Goal: Task Accomplishment & Management: Manage account settings

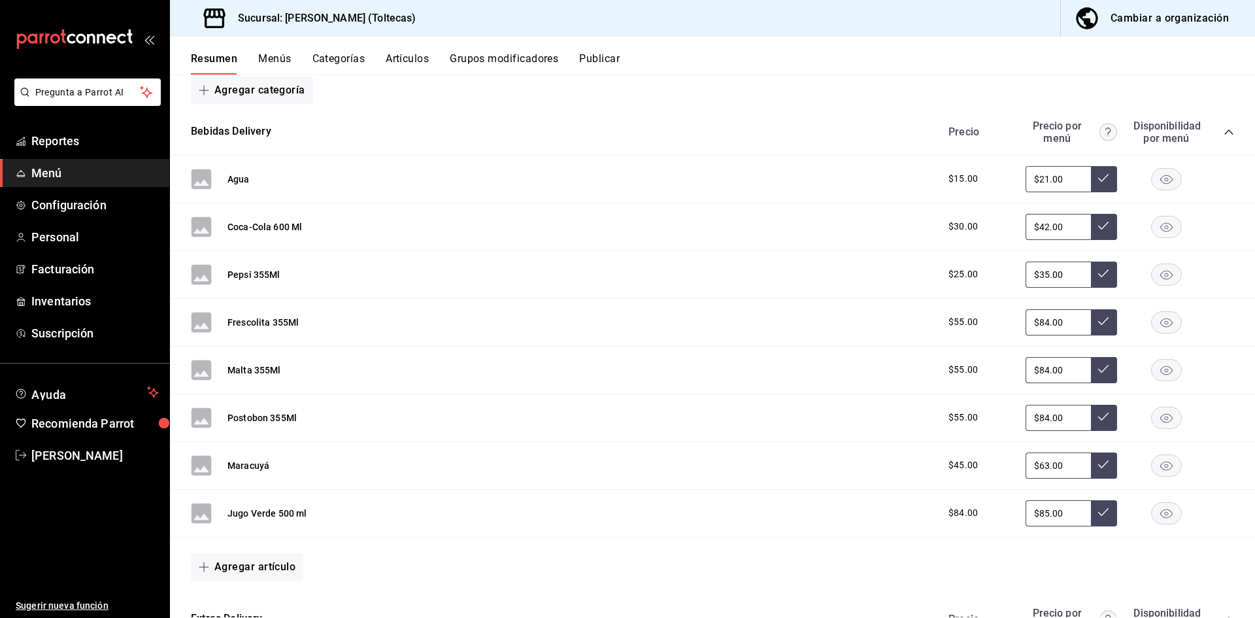
scroll to position [196, 0]
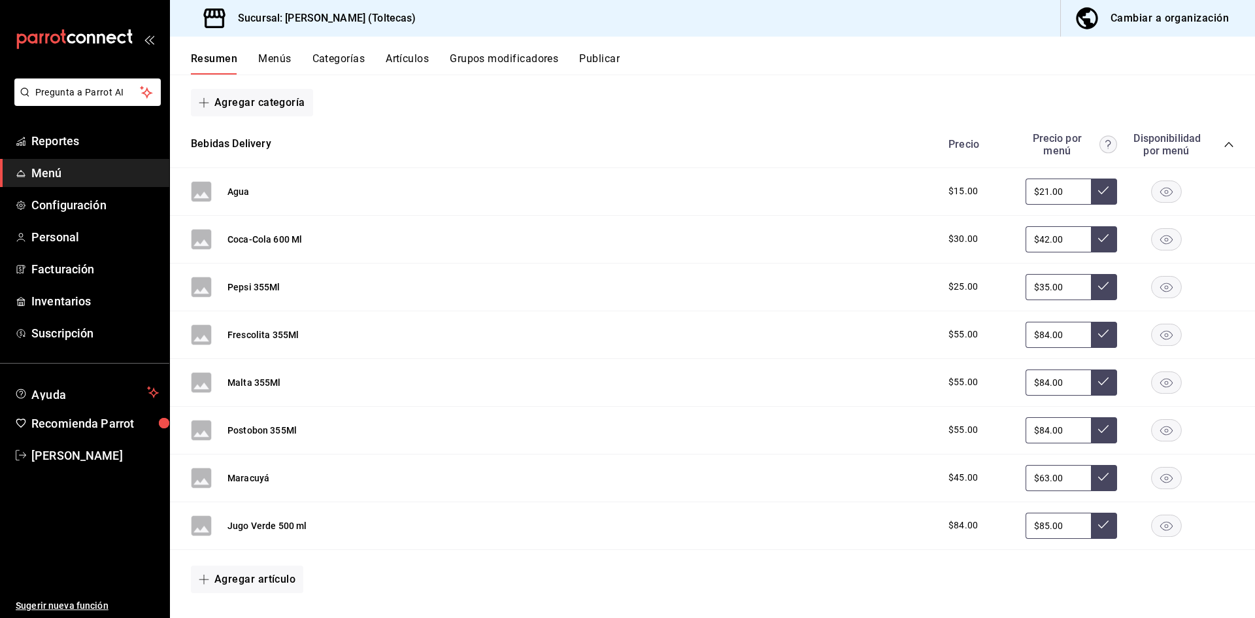
click at [507, 59] on button "Grupos modificadores" at bounding box center [504, 63] width 108 height 22
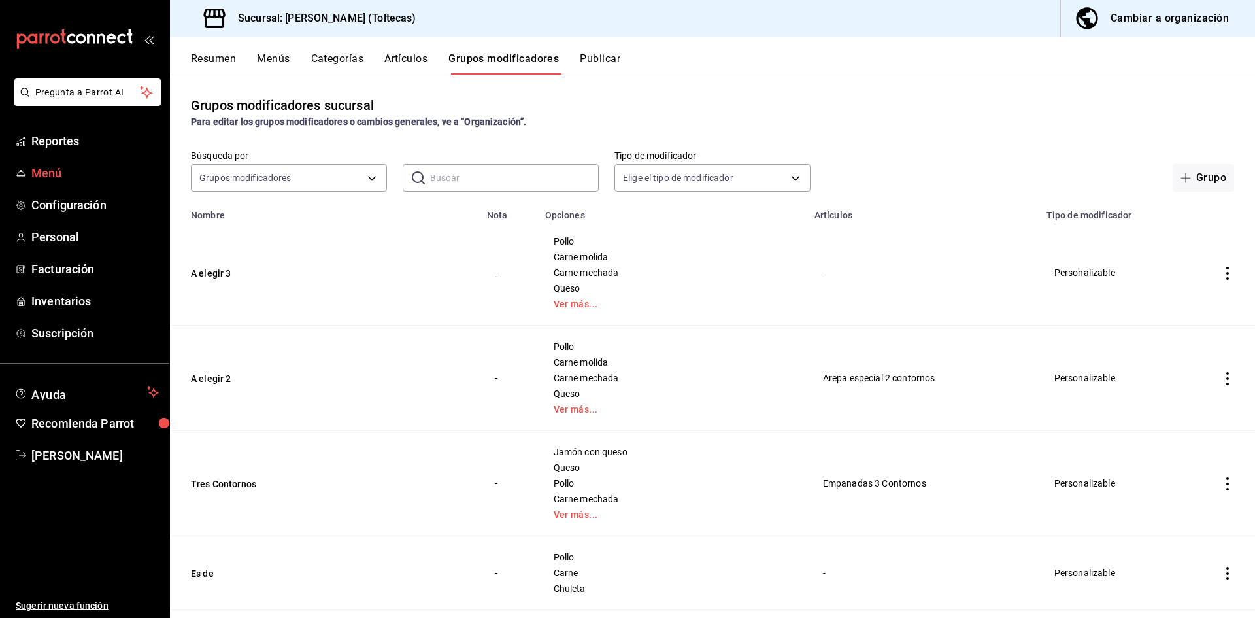
click at [42, 172] on span "Menú" at bounding box center [94, 173] width 127 height 18
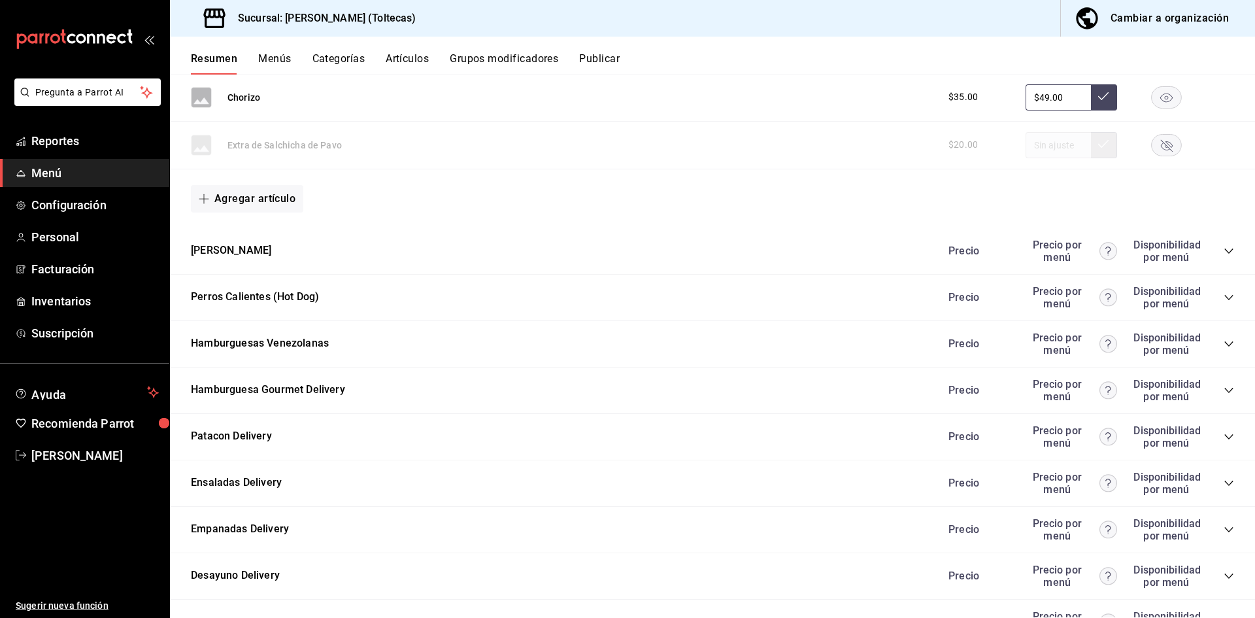
scroll to position [1341, 0]
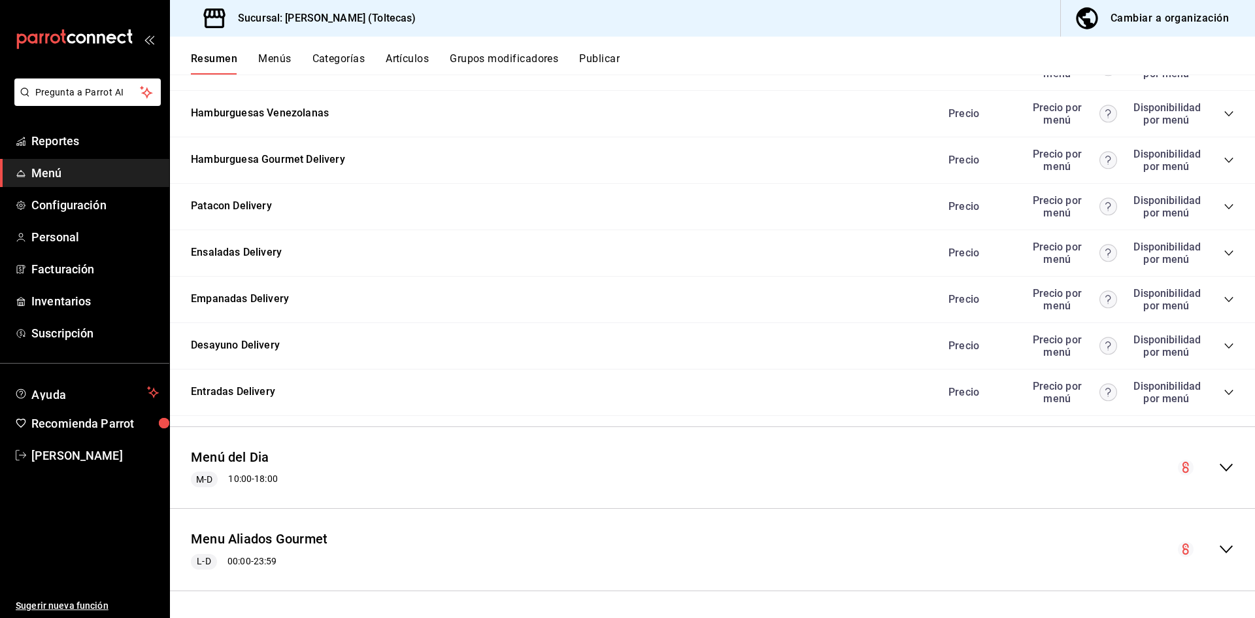
click at [1218, 466] on icon "collapse-menu-row" at bounding box center [1226, 467] width 16 height 16
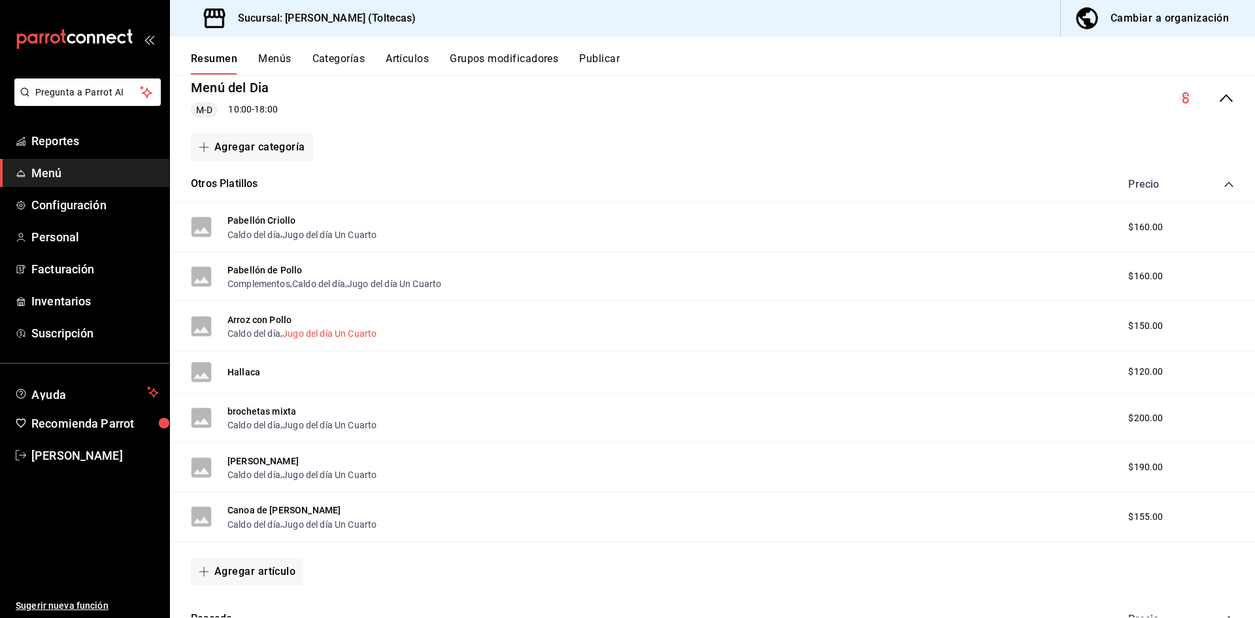
scroll to position [1733, 0]
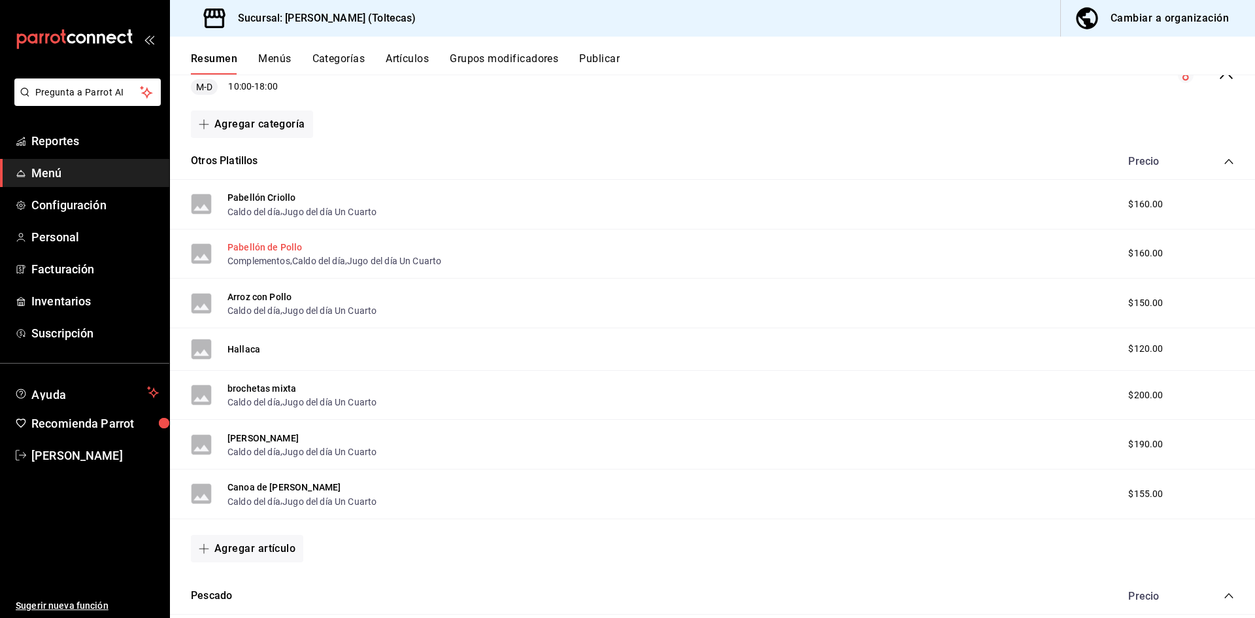
click at [278, 244] on button "Pabellón de Pollo" at bounding box center [264, 247] width 75 height 13
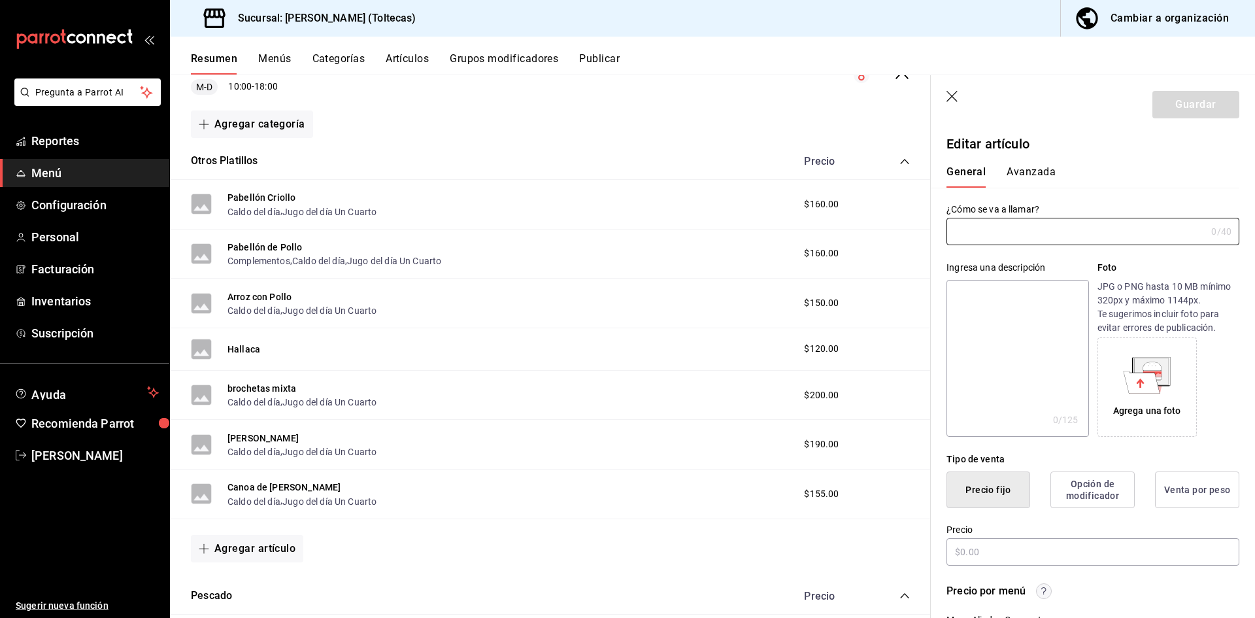
type input "Pabellón de Pollo"
type input "AR-1724603046632"
type input "$160.00"
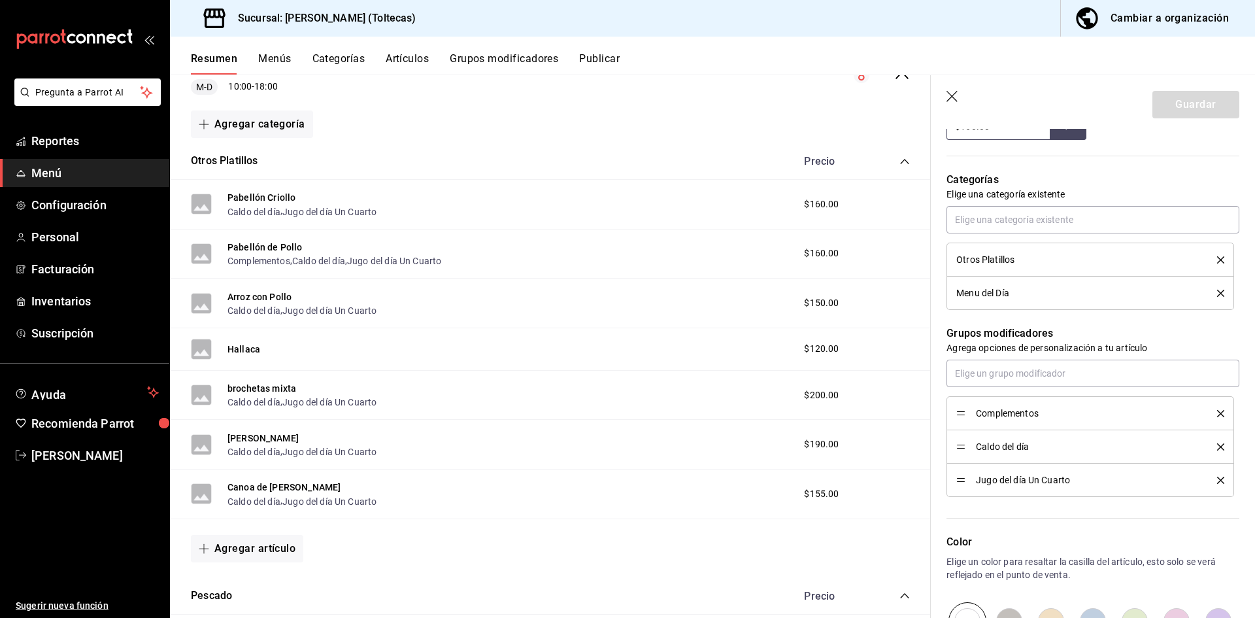
scroll to position [452, 0]
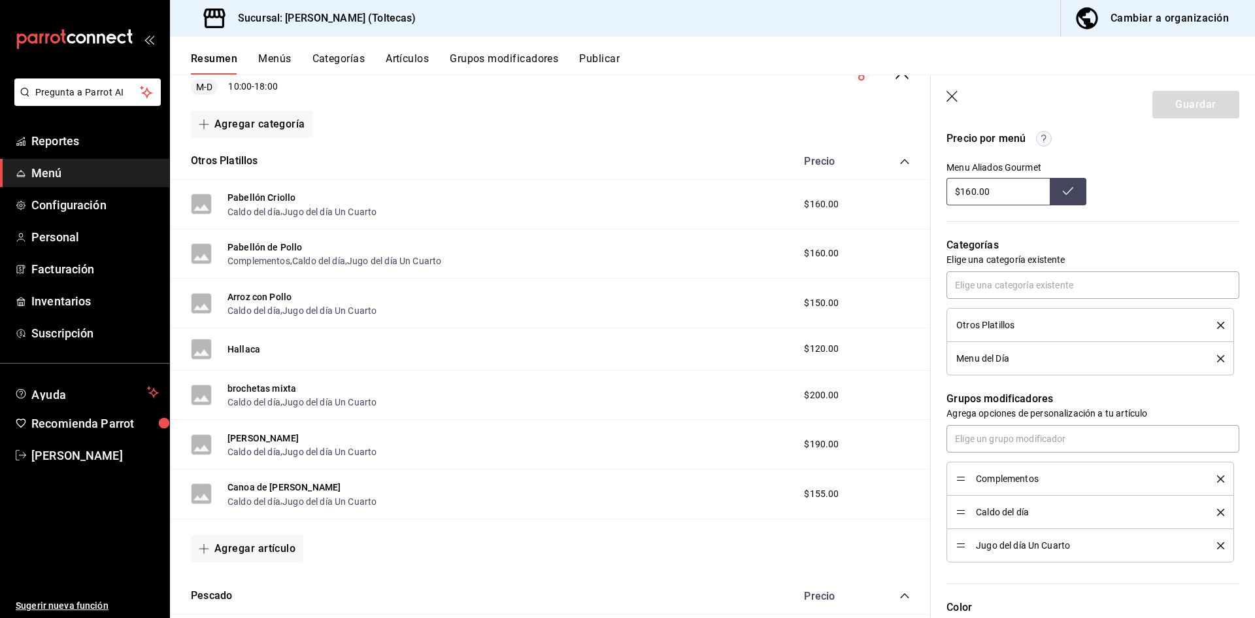
click at [1217, 476] on icon "delete" at bounding box center [1220, 478] width 7 height 7
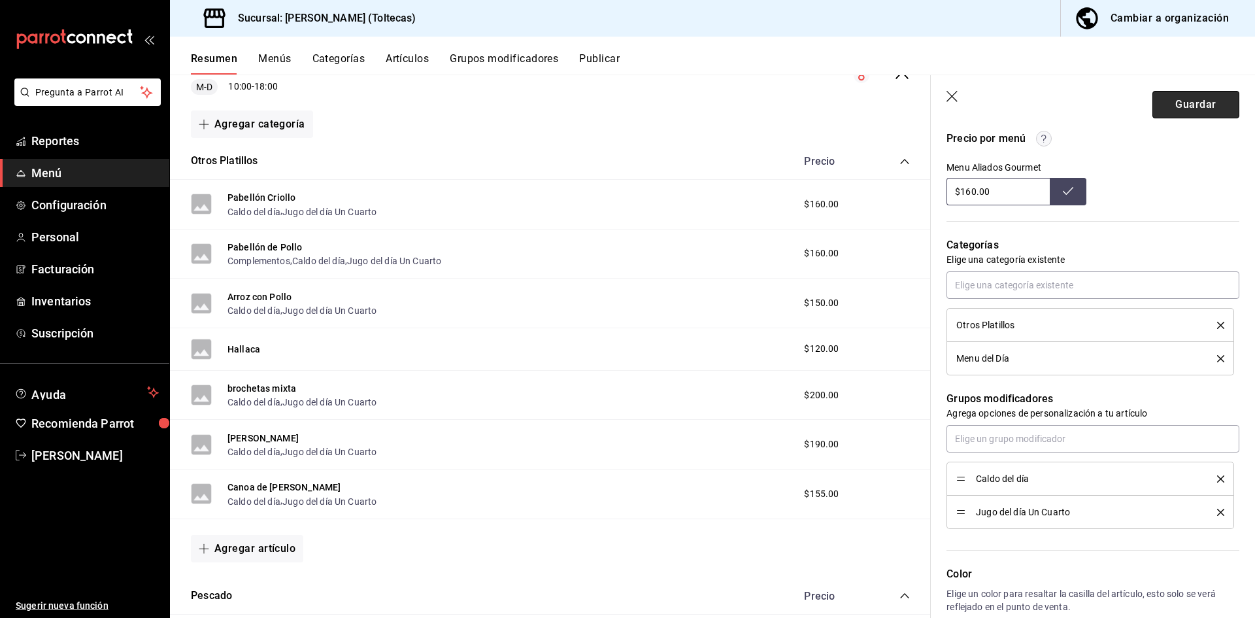
click at [1176, 101] on button "Guardar" at bounding box center [1195, 104] width 87 height 27
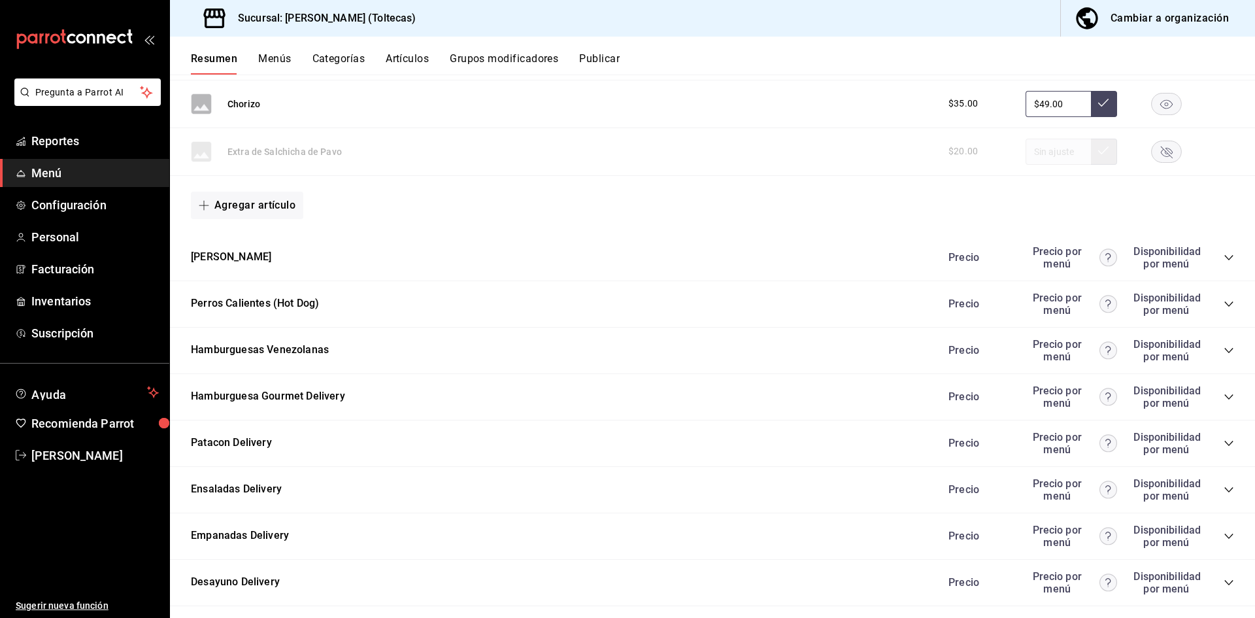
scroll to position [1341, 0]
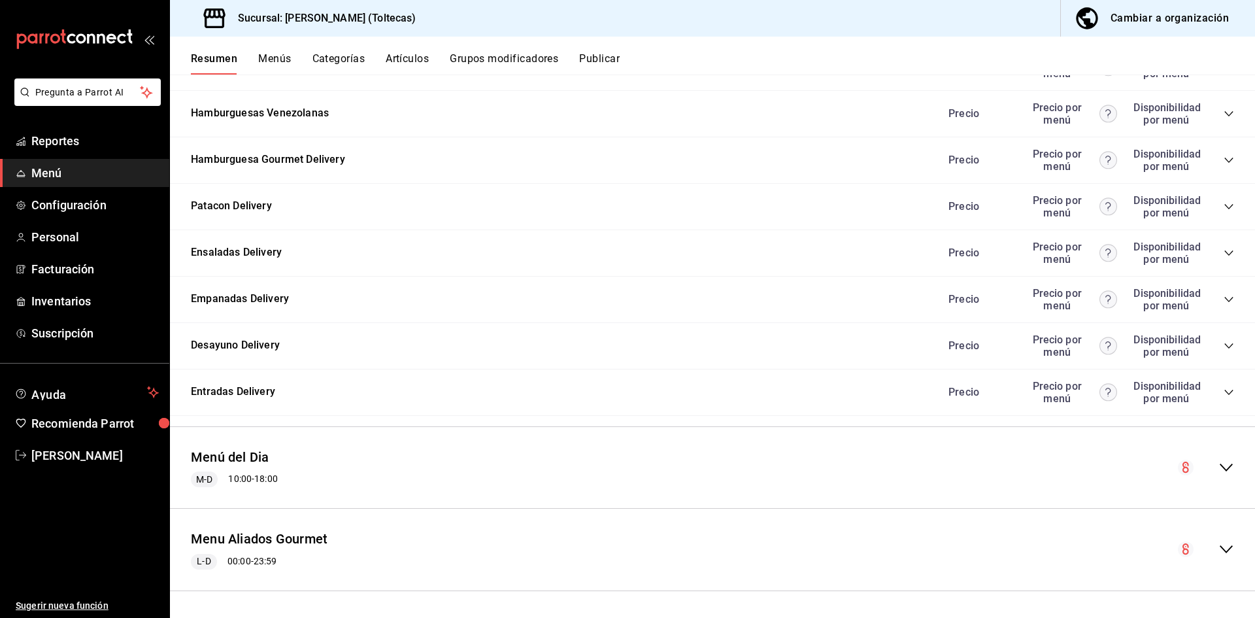
drag, startPoint x: 1210, startPoint y: 467, endPoint x: 1158, endPoint y: 468, distance: 52.3
click at [1218, 467] on icon "collapse-menu-row" at bounding box center [1226, 467] width 16 height 16
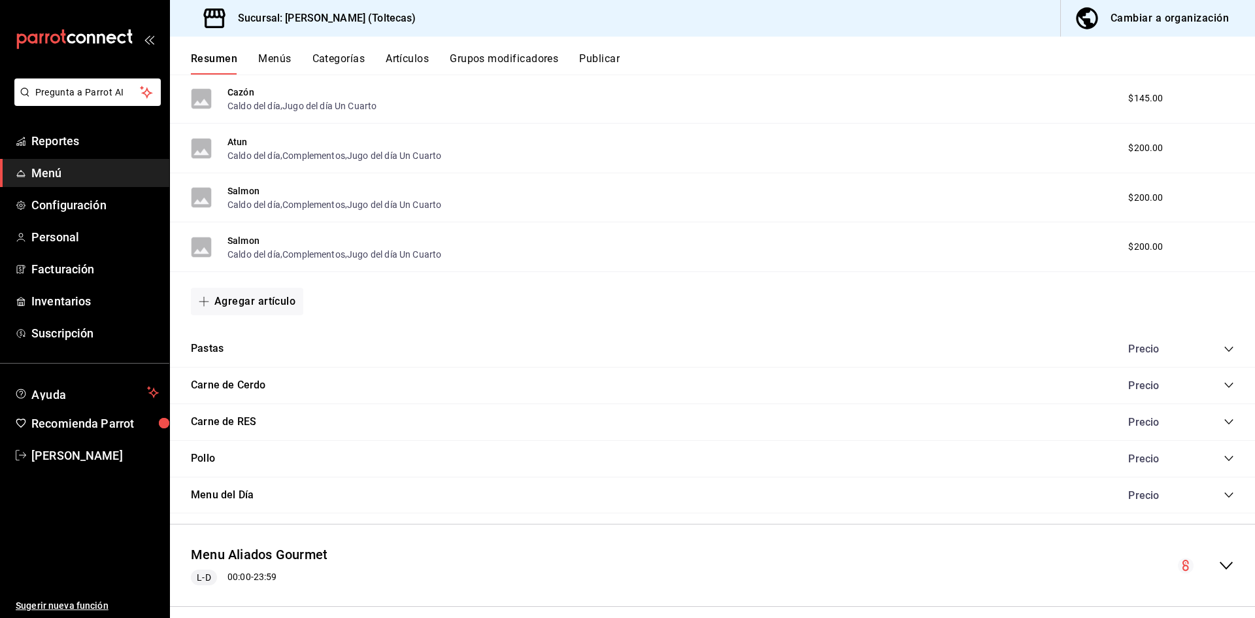
scroll to position [2388, 0]
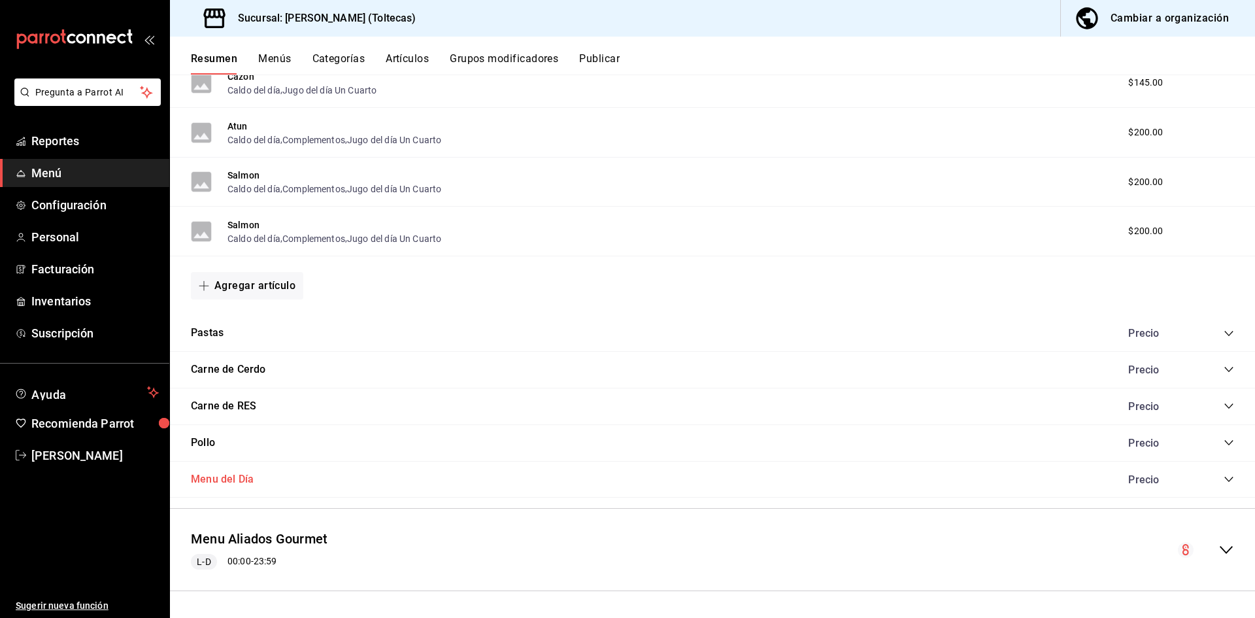
click at [242, 485] on button "Menu del Día" at bounding box center [222, 479] width 63 height 15
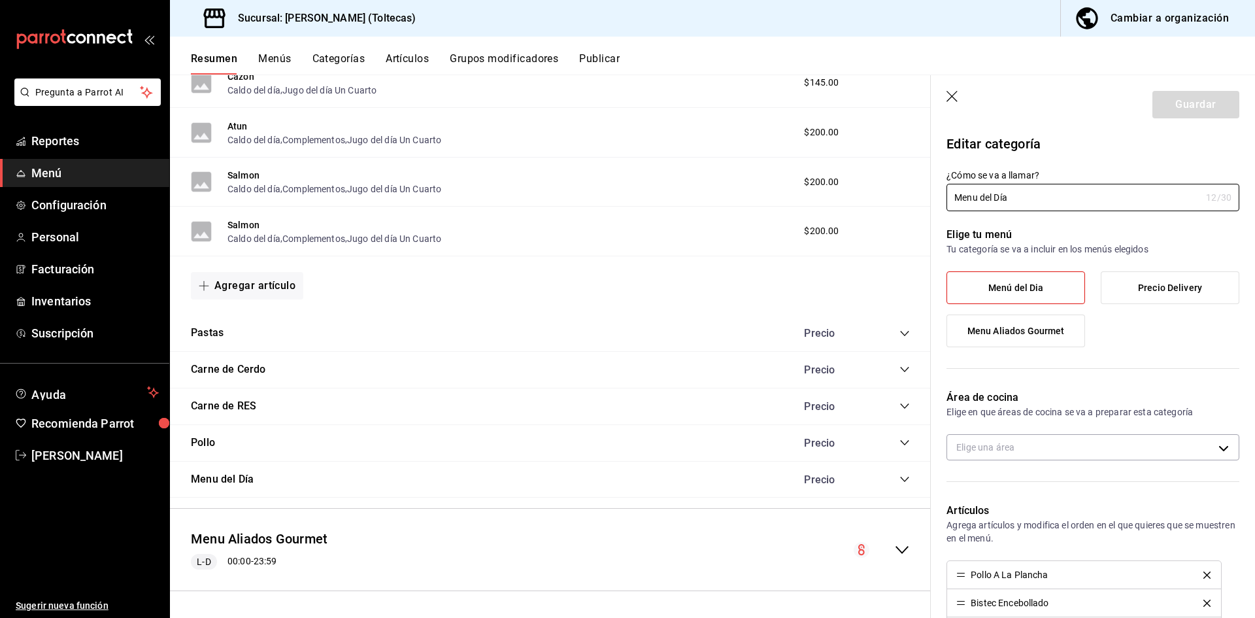
type input "8485e1c0-381d-464a-9ddd-69e78cd0a21e"
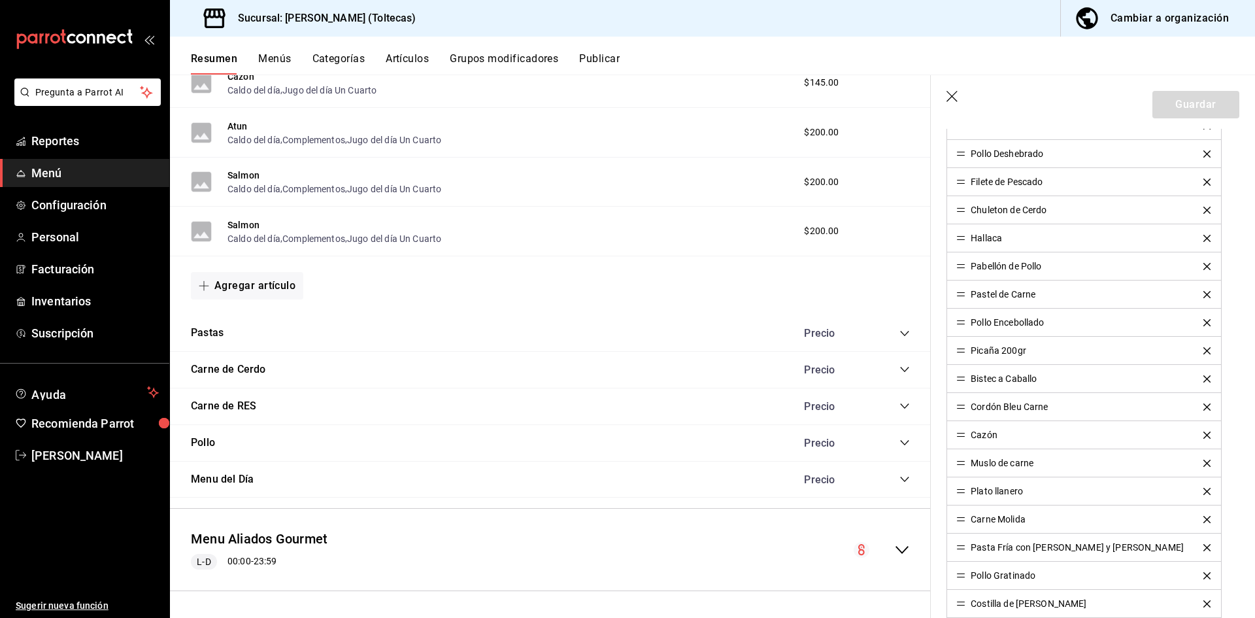
scroll to position [1242, 0]
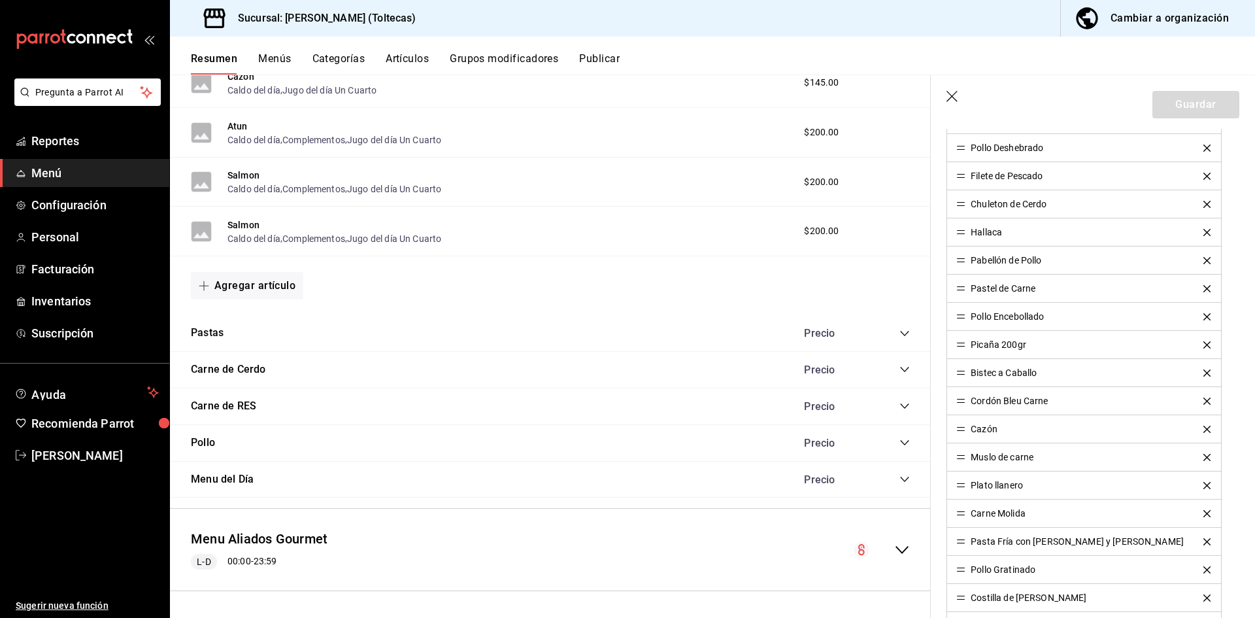
click at [305, 569] on div "L-D 00:00 - 23:59" at bounding box center [259, 562] width 137 height 16
click at [959, 99] on header "Guardar" at bounding box center [1093, 102] width 324 height 54
click at [959, 98] on icon "button" at bounding box center [952, 97] width 13 height 13
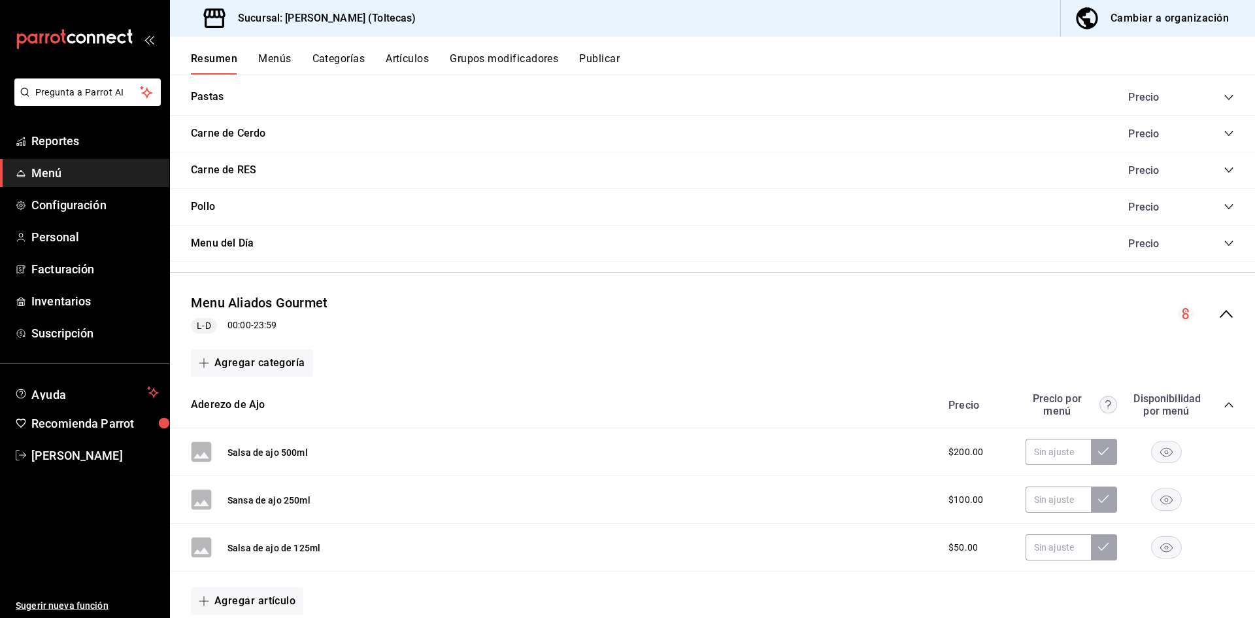
scroll to position [2649, 0]
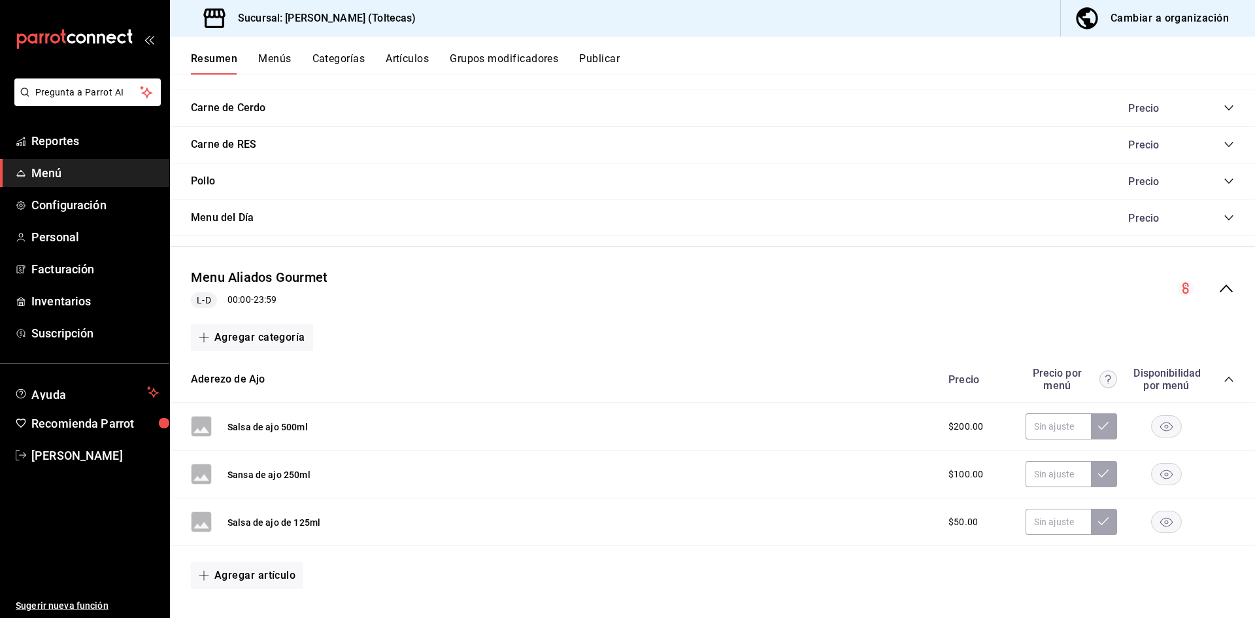
click at [1224, 215] on icon "collapse-category-row" at bounding box center [1229, 217] width 10 height 10
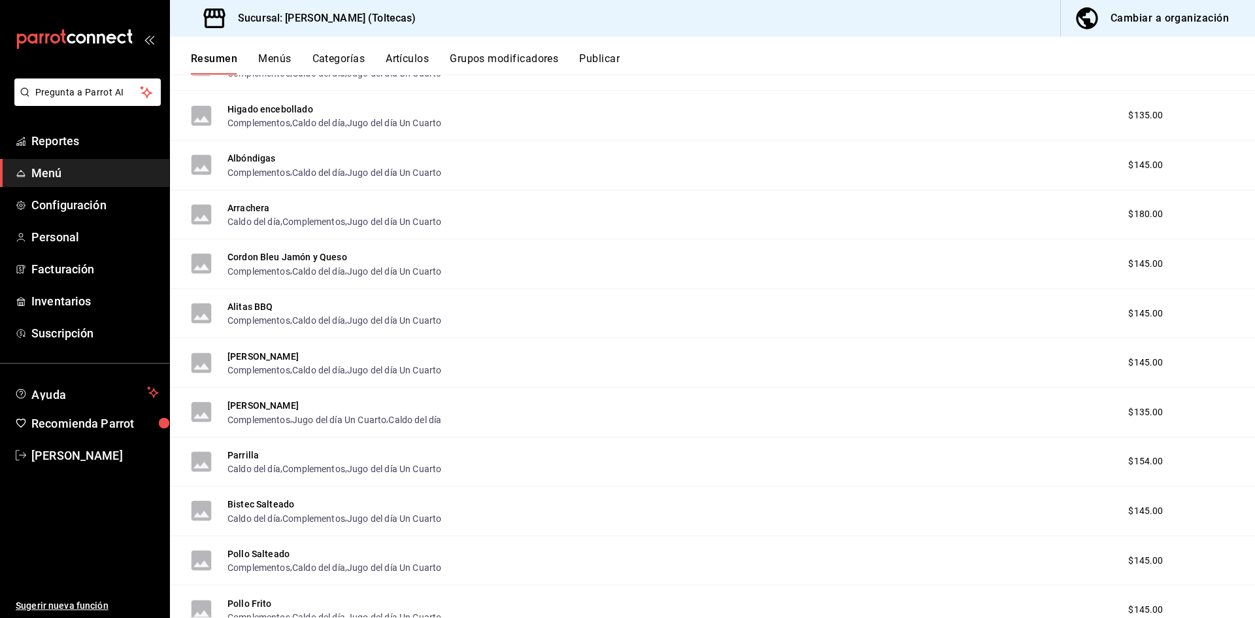
scroll to position [3172, 0]
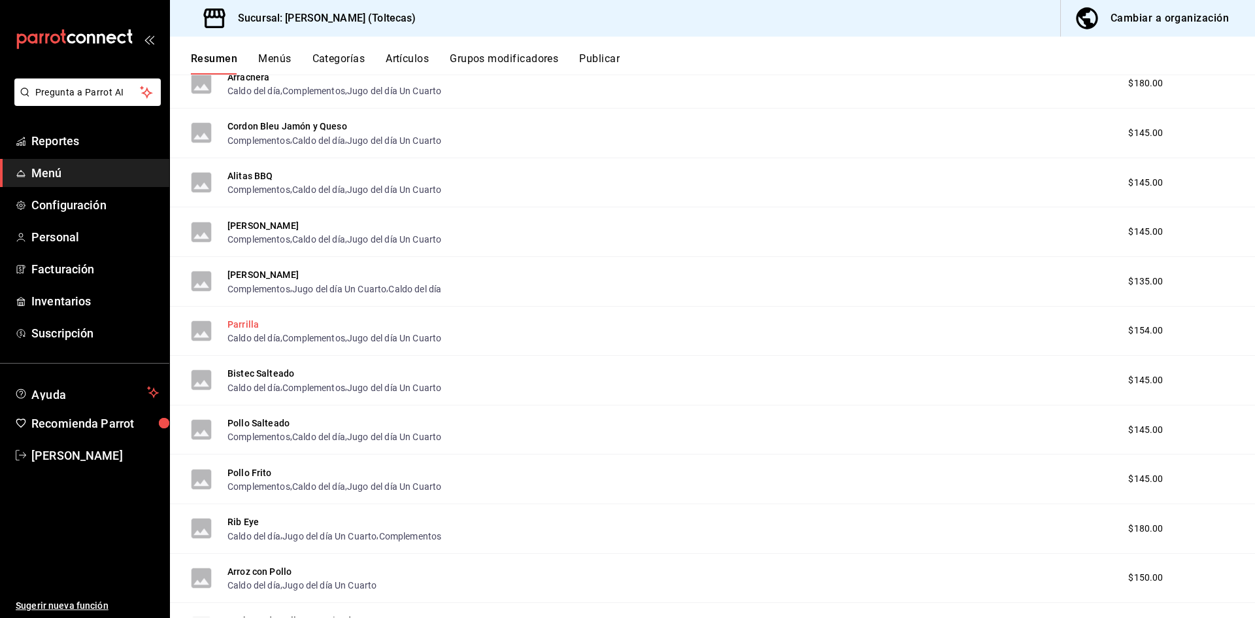
click at [244, 320] on button "Parrilla" at bounding box center [242, 324] width 31 height 13
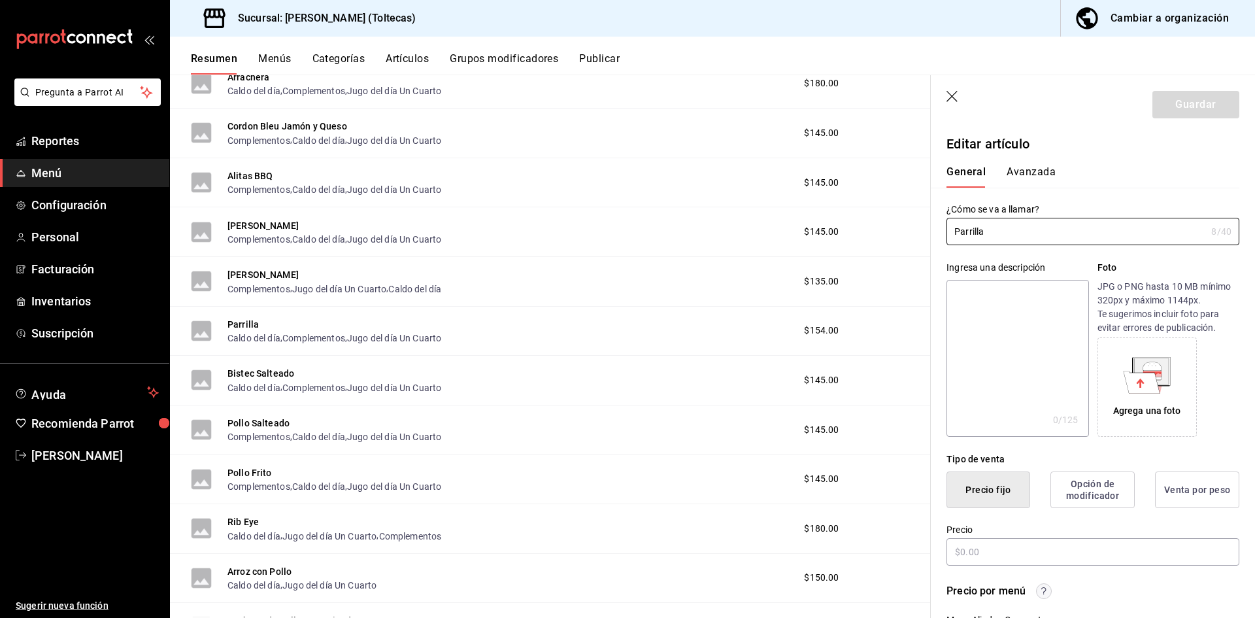
type input "$154.00"
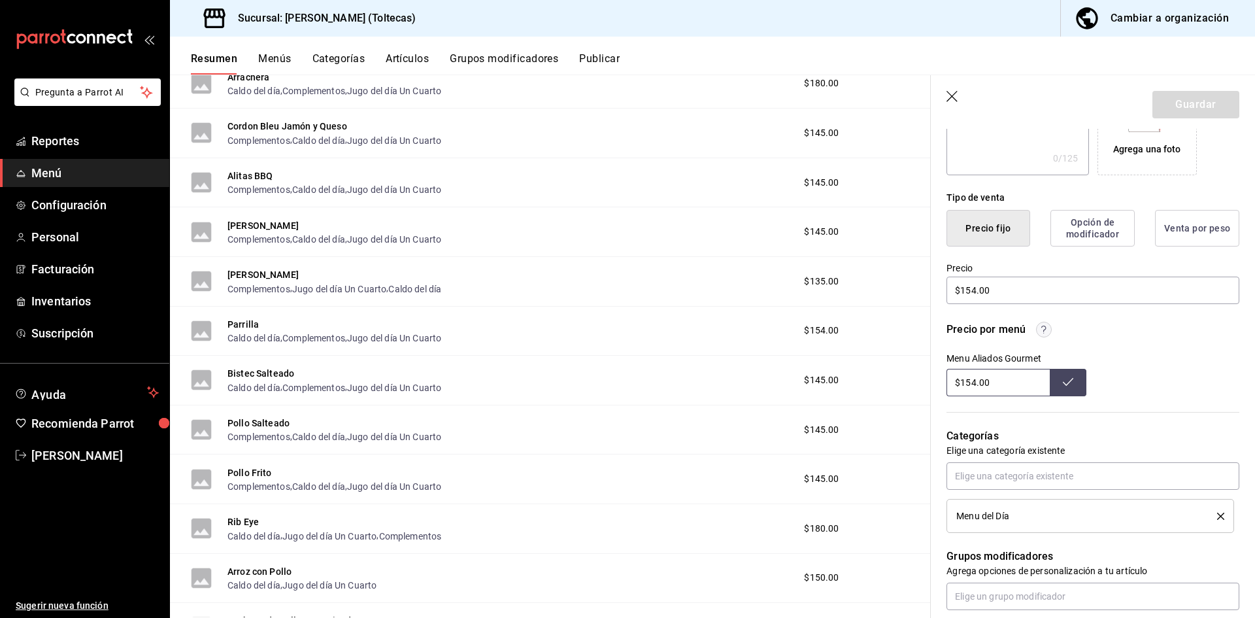
scroll to position [458, 0]
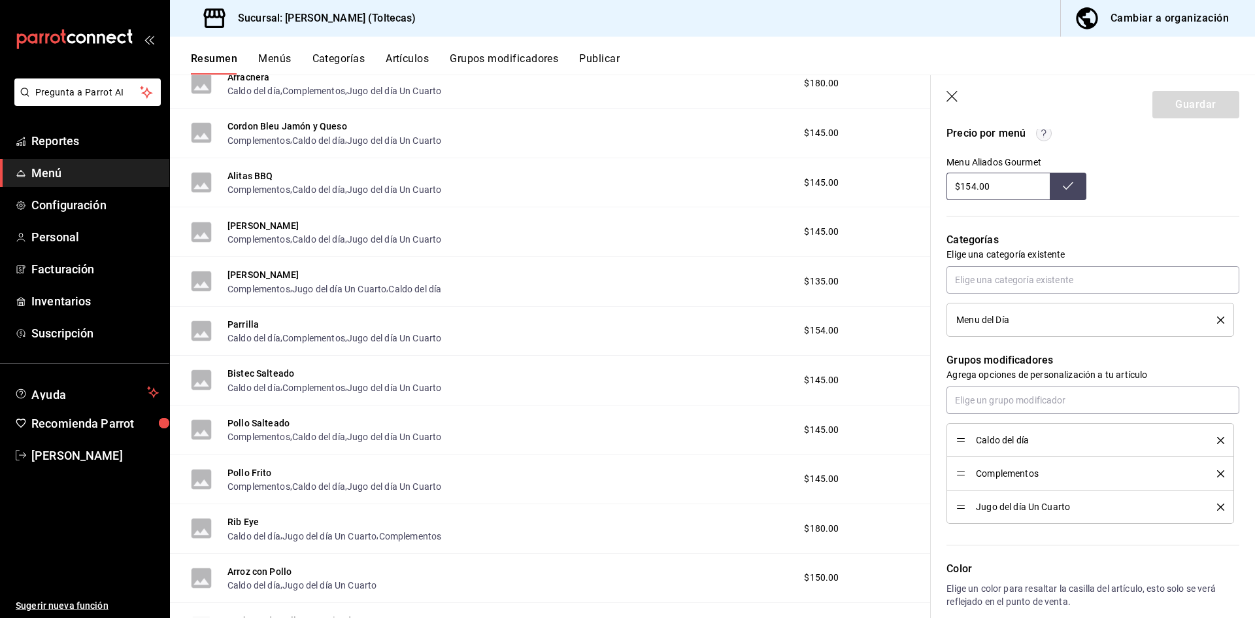
click at [1217, 474] on icon "delete" at bounding box center [1220, 473] width 7 height 7
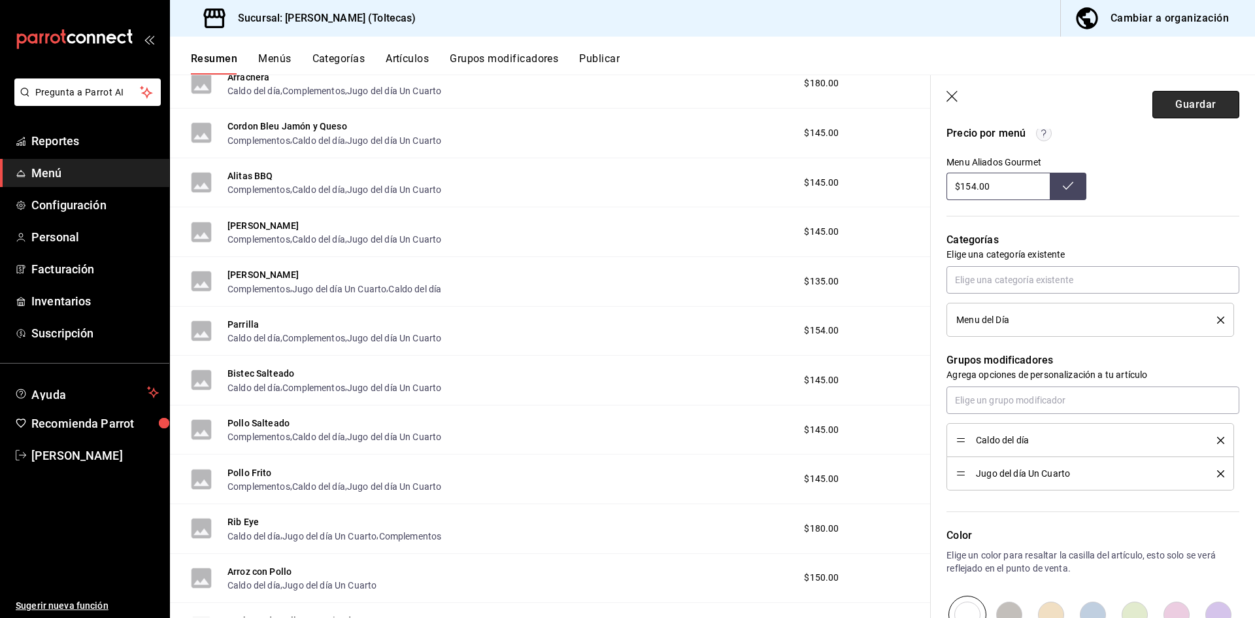
click at [1192, 103] on button "Guardar" at bounding box center [1195, 104] width 87 height 27
click at [64, 173] on span "Menú" at bounding box center [94, 173] width 127 height 18
click at [71, 175] on span "Menú" at bounding box center [94, 173] width 127 height 18
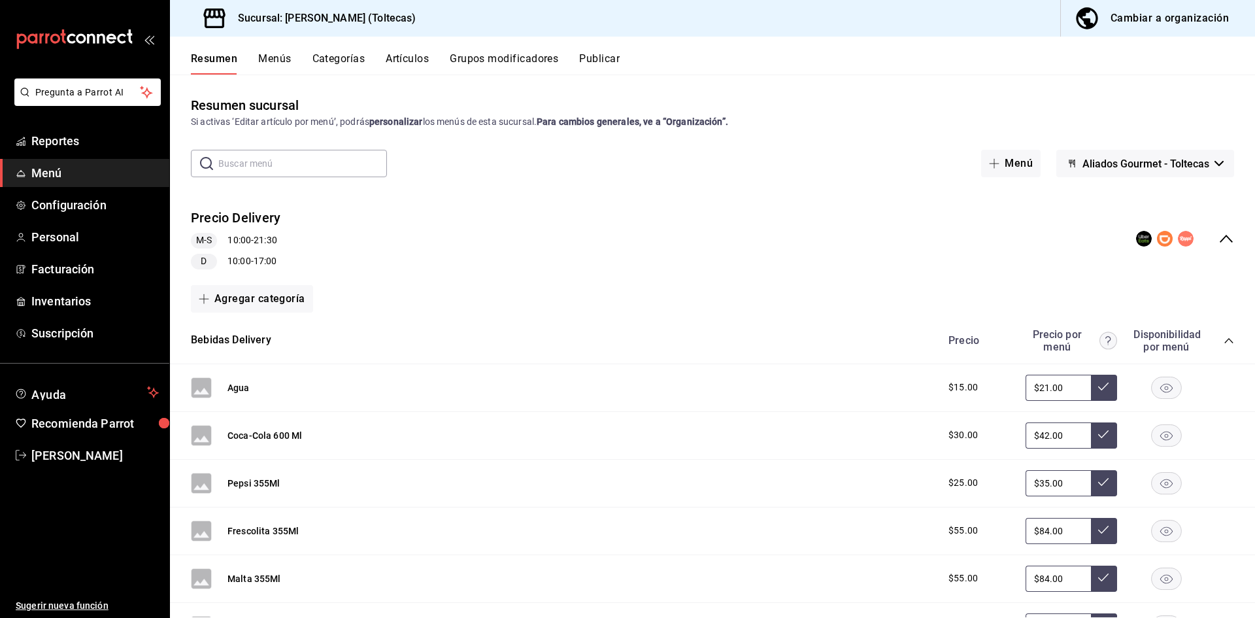
scroll to position [311, 0]
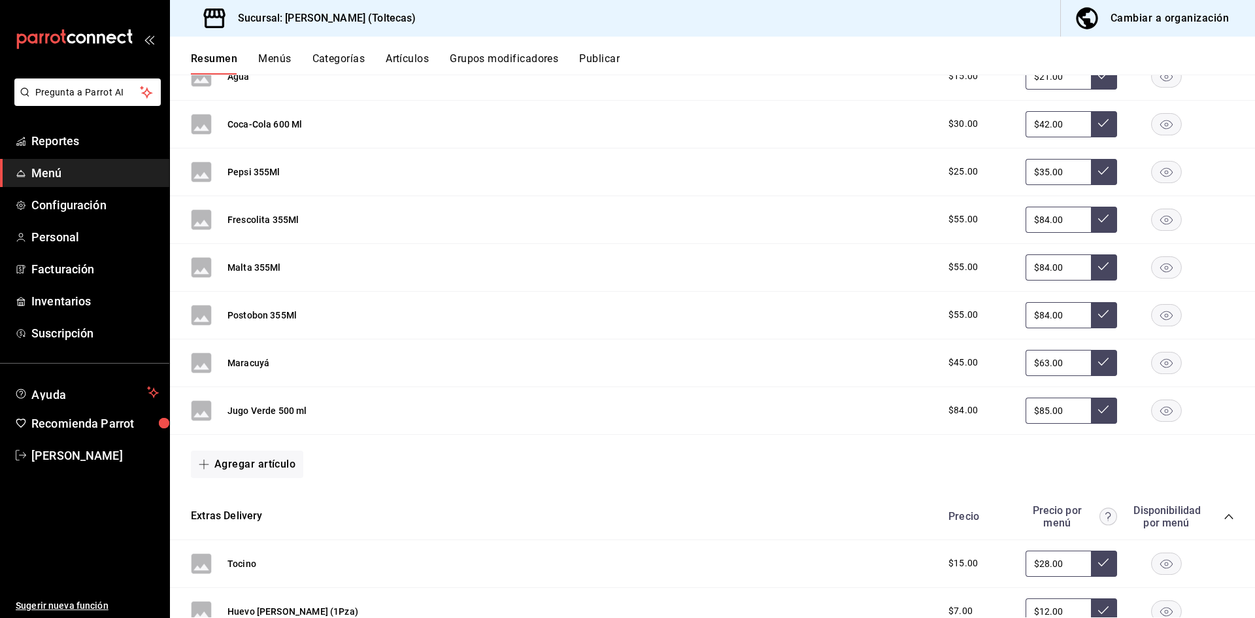
click at [590, 61] on button "Publicar" at bounding box center [599, 63] width 41 height 22
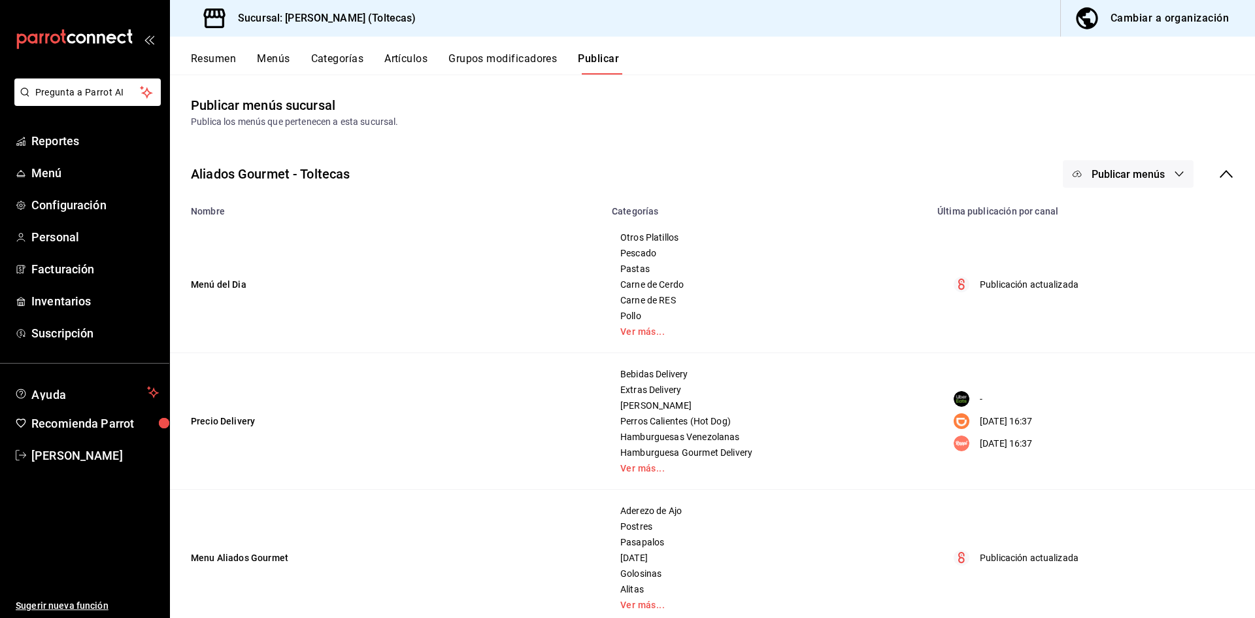
click at [1139, 175] on span "Publicar menús" at bounding box center [1128, 174] width 73 height 12
click at [1140, 221] on span "Punto de venta" at bounding box center [1137, 217] width 63 height 14
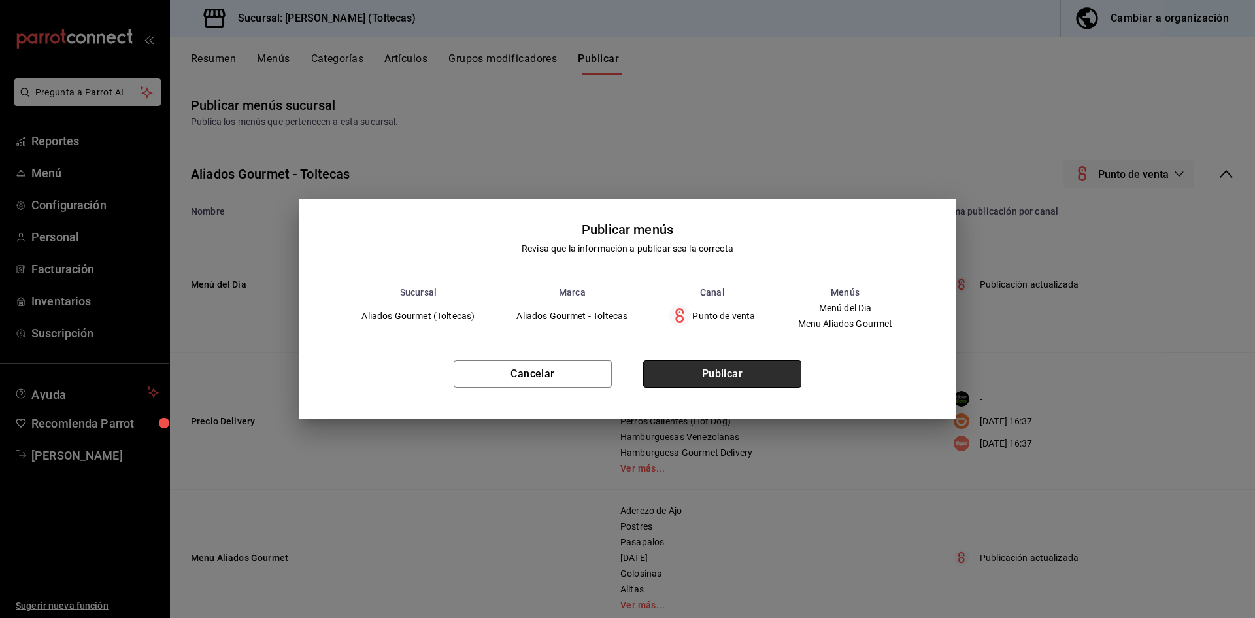
click at [729, 368] on button "Publicar" at bounding box center [722, 373] width 158 height 27
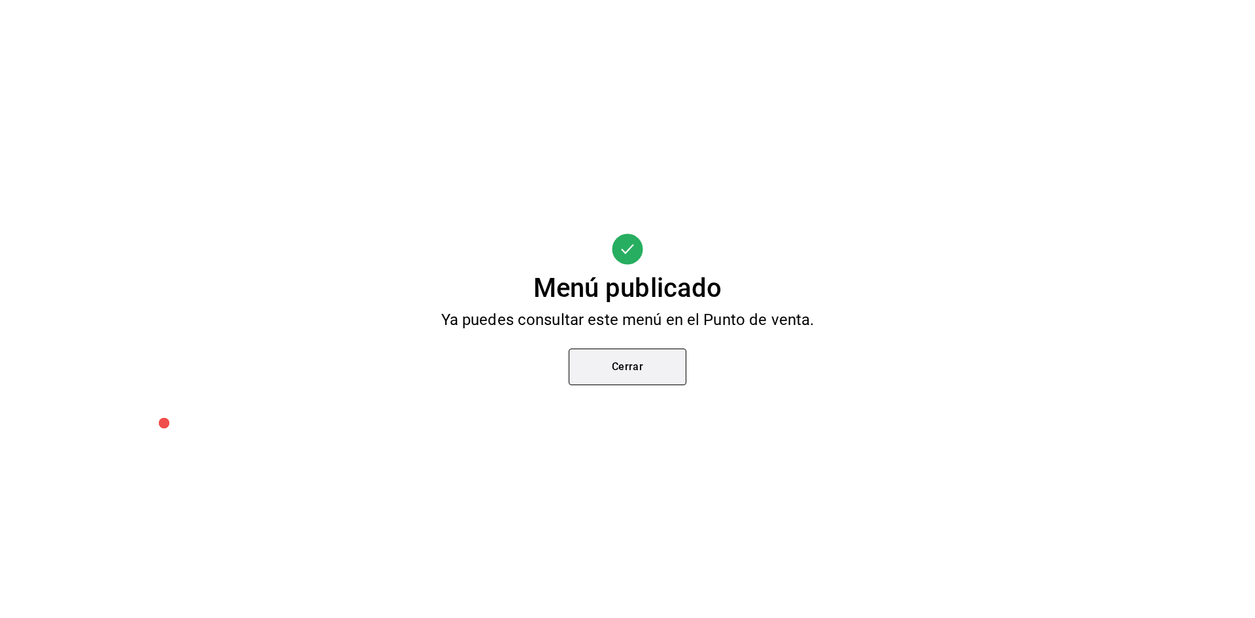
drag, startPoint x: 622, startPoint y: 367, endPoint x: 632, endPoint y: 361, distance: 12.0
click at [621, 367] on button "Cerrar" at bounding box center [628, 366] width 118 height 37
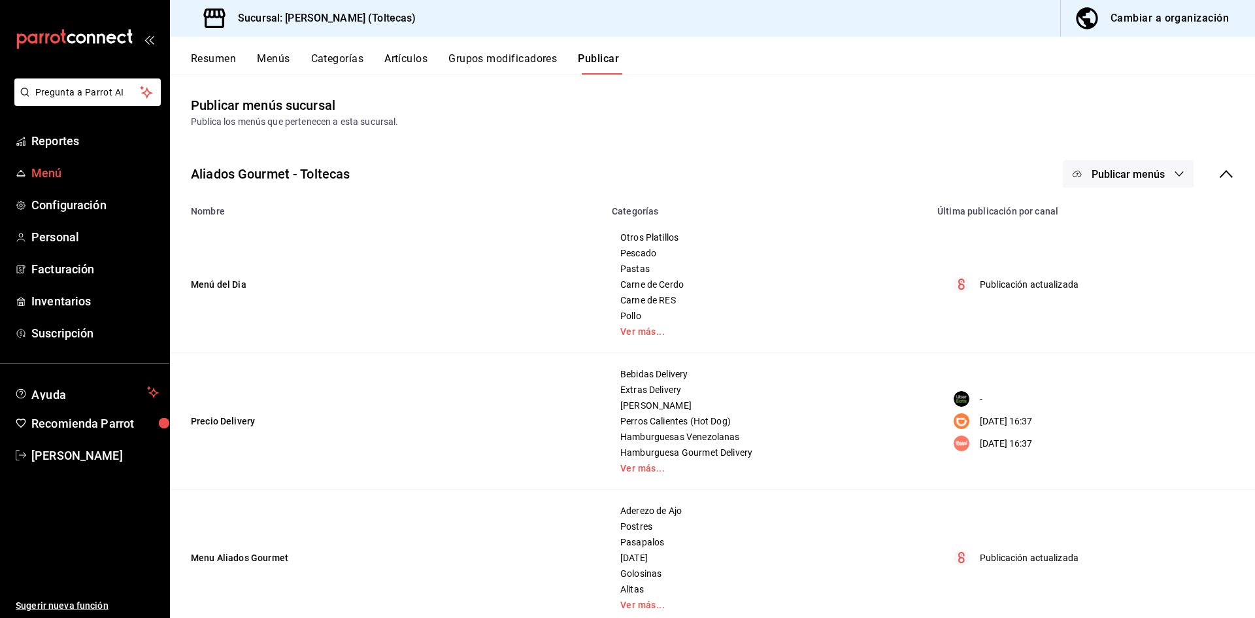
click at [35, 175] on span "Menú" at bounding box center [94, 173] width 127 height 18
